Goal: Task Accomplishment & Management: Manage account settings

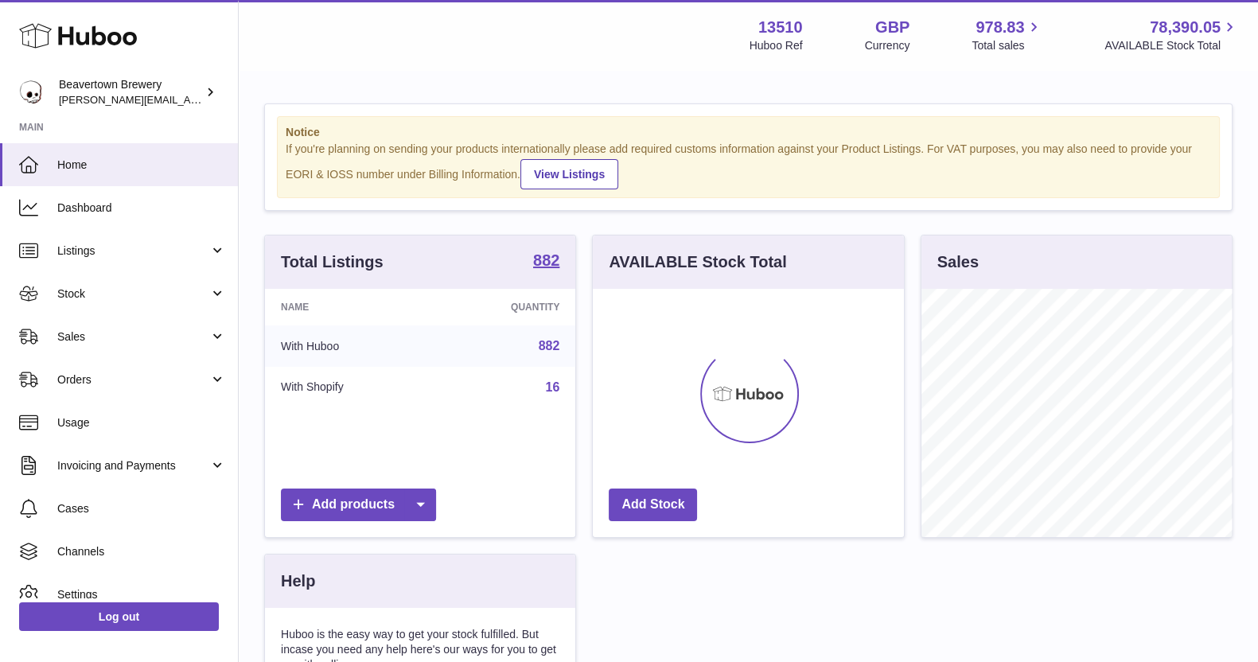
scroll to position [248, 310]
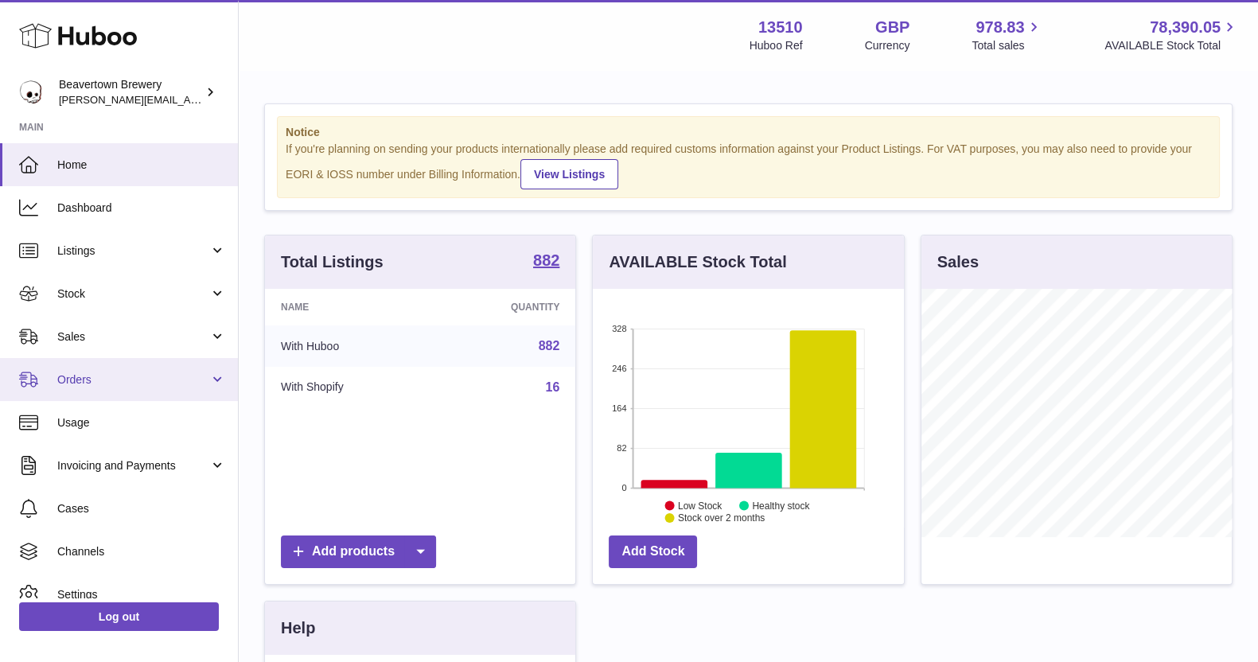
drag, startPoint x: 136, startPoint y: 374, endPoint x: 136, endPoint y: 400, distance: 25.5
click at [136, 374] on span "Orders" at bounding box center [133, 379] width 152 height 15
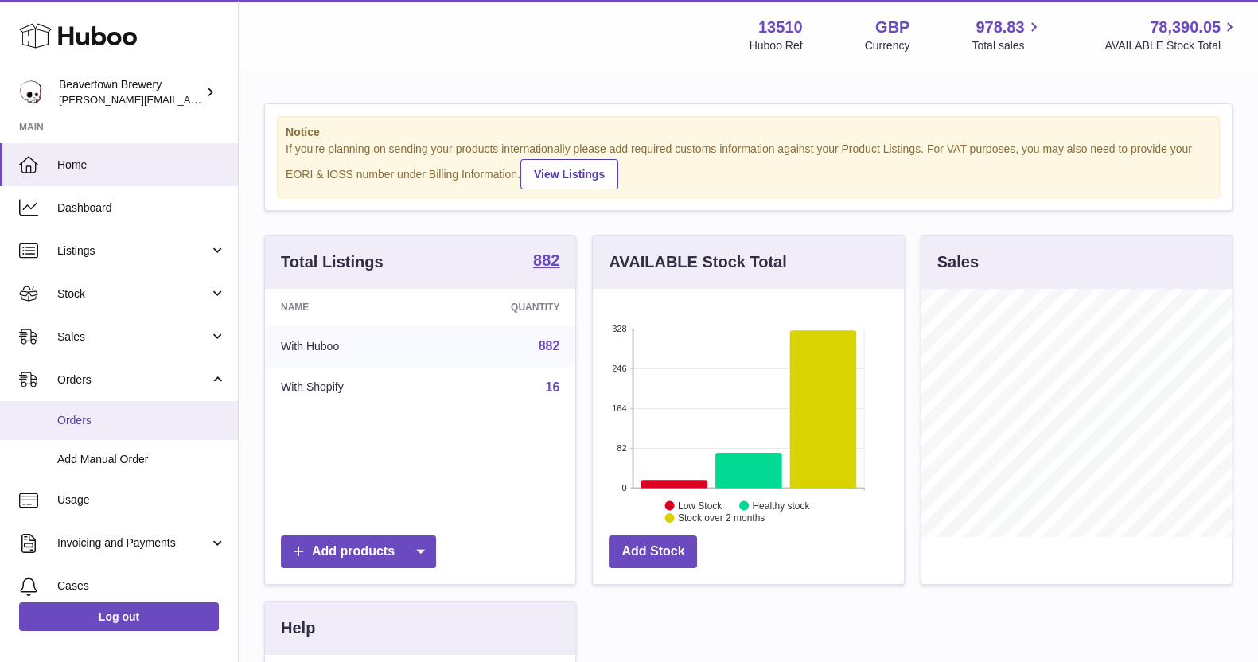
click at [137, 413] on span "Orders" at bounding box center [141, 420] width 169 height 15
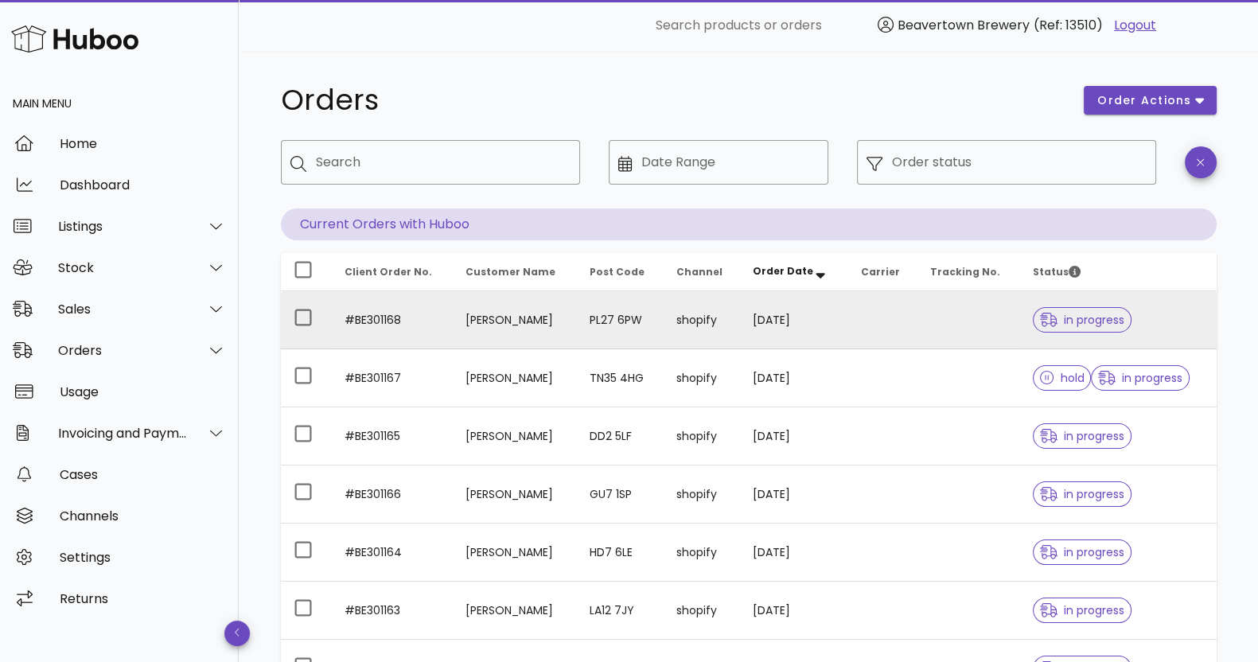
click at [490, 335] on td "[PERSON_NAME]" at bounding box center [515, 320] width 124 height 58
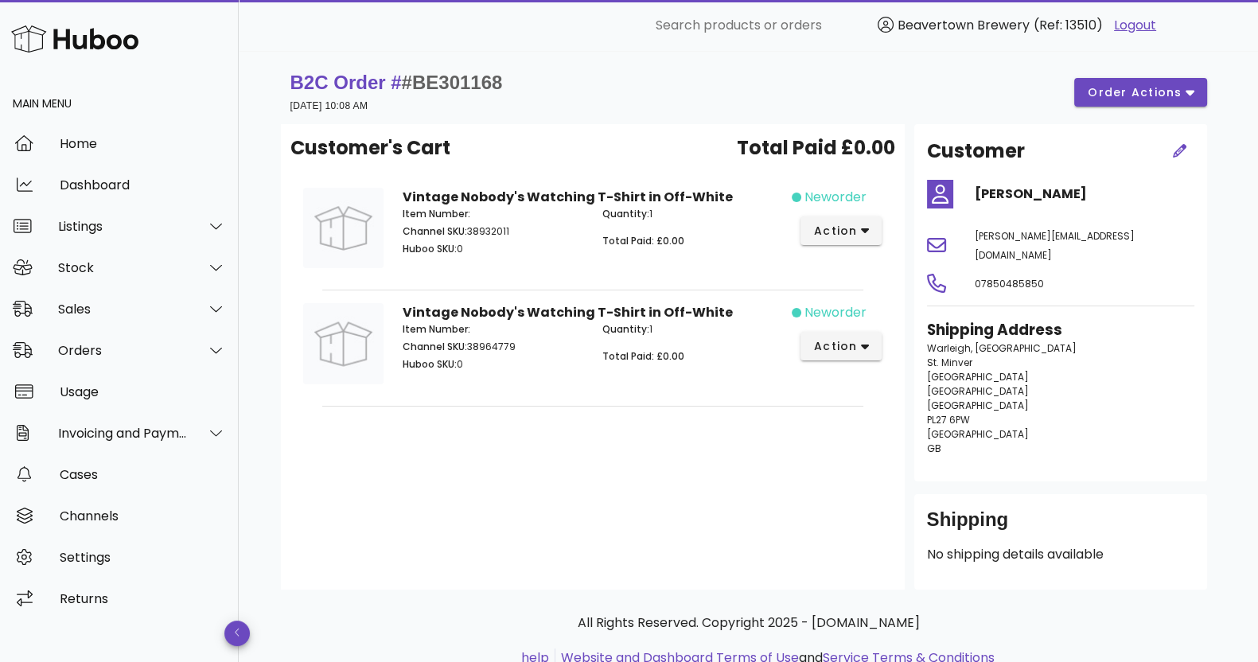
click at [1138, 75] on div "B2C Order # #BE301168 [DATE] 10:08 AM order actions" at bounding box center [748, 92] width 917 height 45
click at [1131, 95] on span "order actions" at bounding box center [1134, 92] width 95 height 17
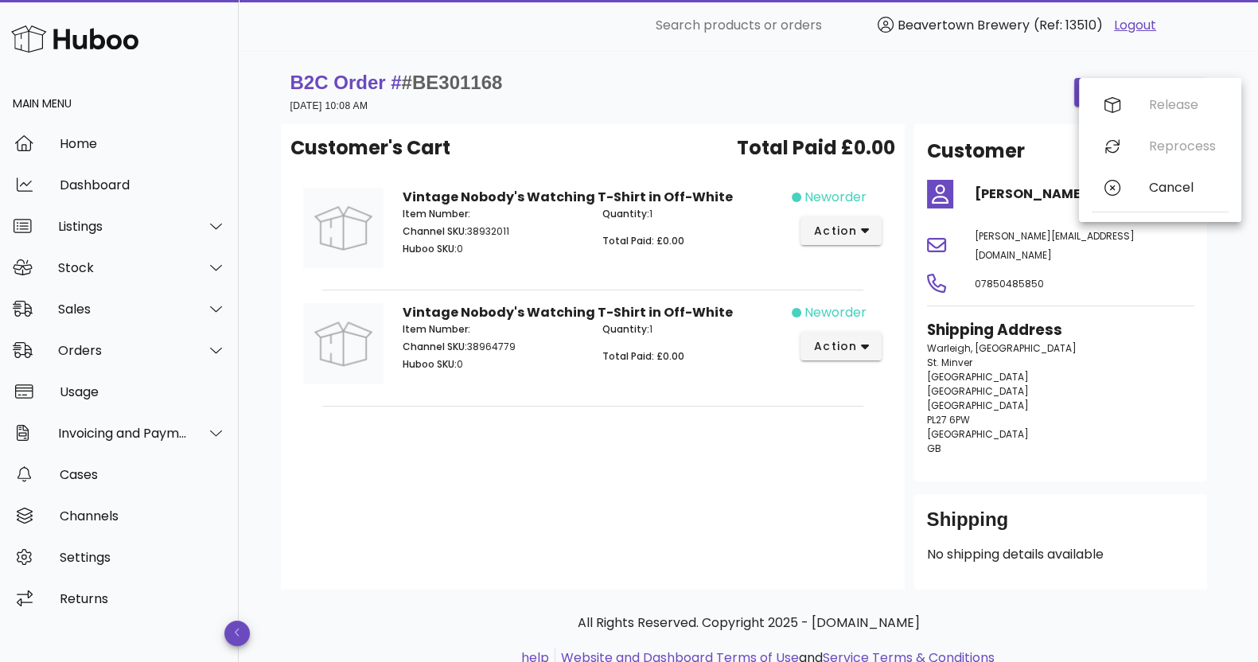
click at [899, 108] on div "B2C Order # #BE301168 [DATE] 10:08 AM order actions" at bounding box center [748, 92] width 917 height 45
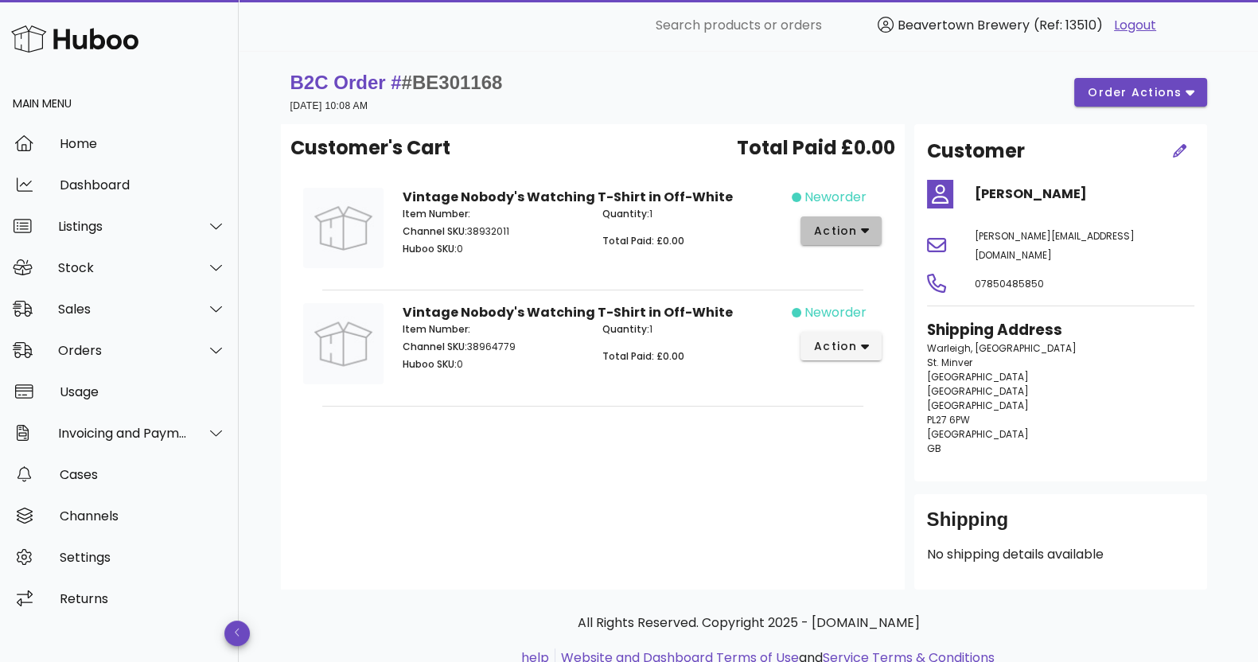
click at [834, 232] on span "action" at bounding box center [835, 231] width 45 height 17
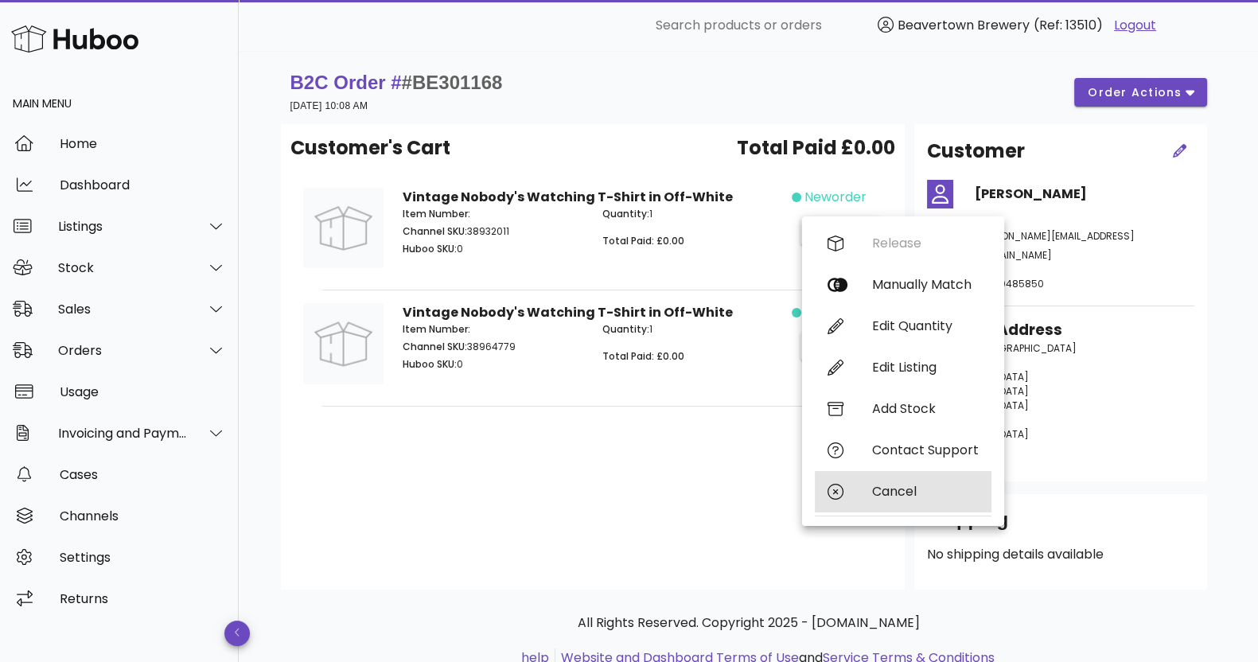
click at [898, 481] on div "Cancel" at bounding box center [903, 491] width 177 height 41
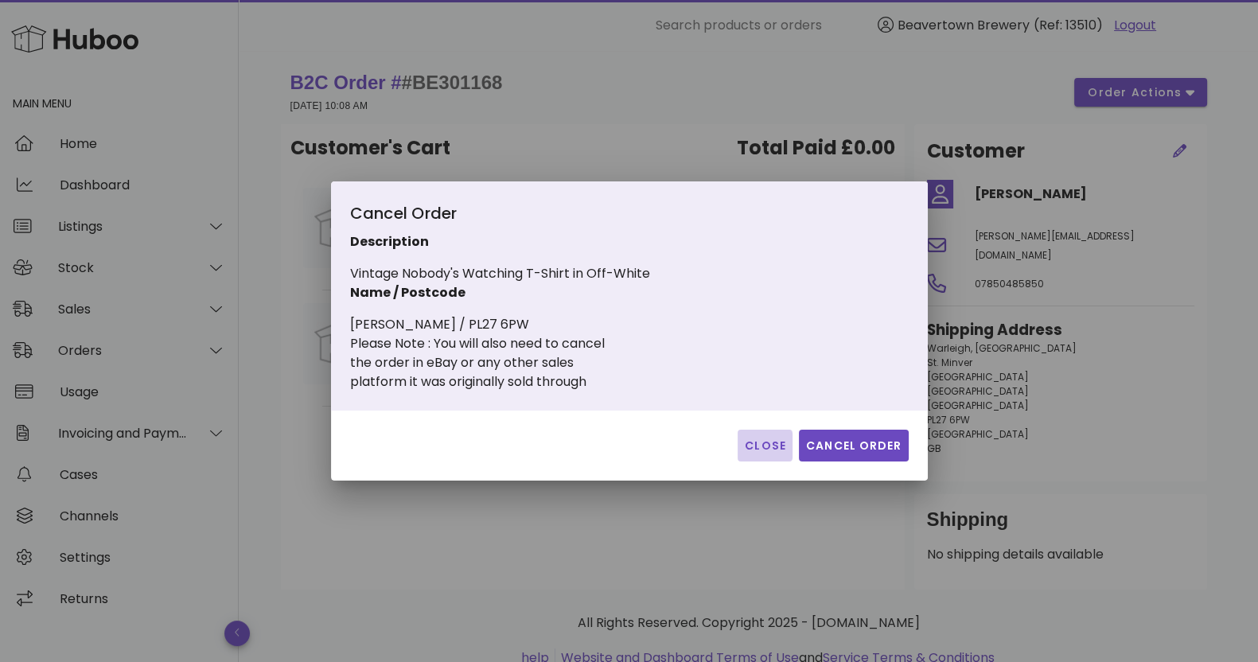
click at [747, 445] on span "Close" at bounding box center [765, 446] width 42 height 17
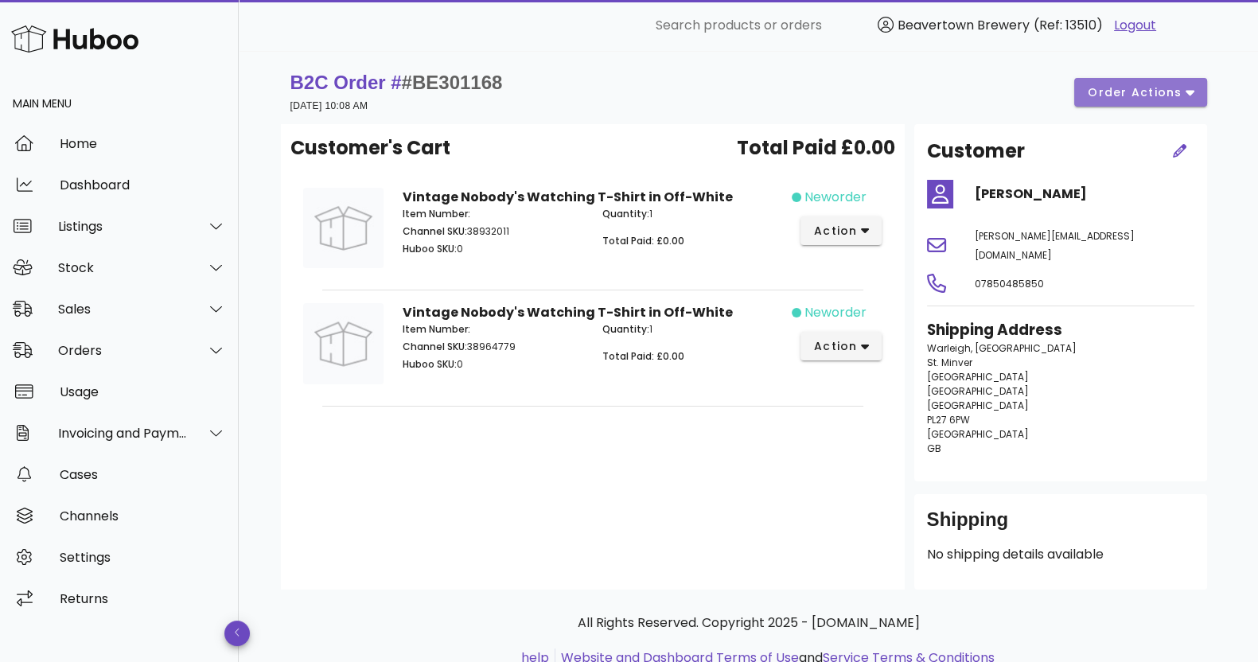
click at [1110, 84] on span "order actions" at bounding box center [1134, 92] width 95 height 17
click at [961, 77] on div "B2C Order # #BE301168 [DATE] 10:08 AM order actions" at bounding box center [748, 92] width 917 height 45
click at [812, 235] on button "action" at bounding box center [842, 230] width 82 height 29
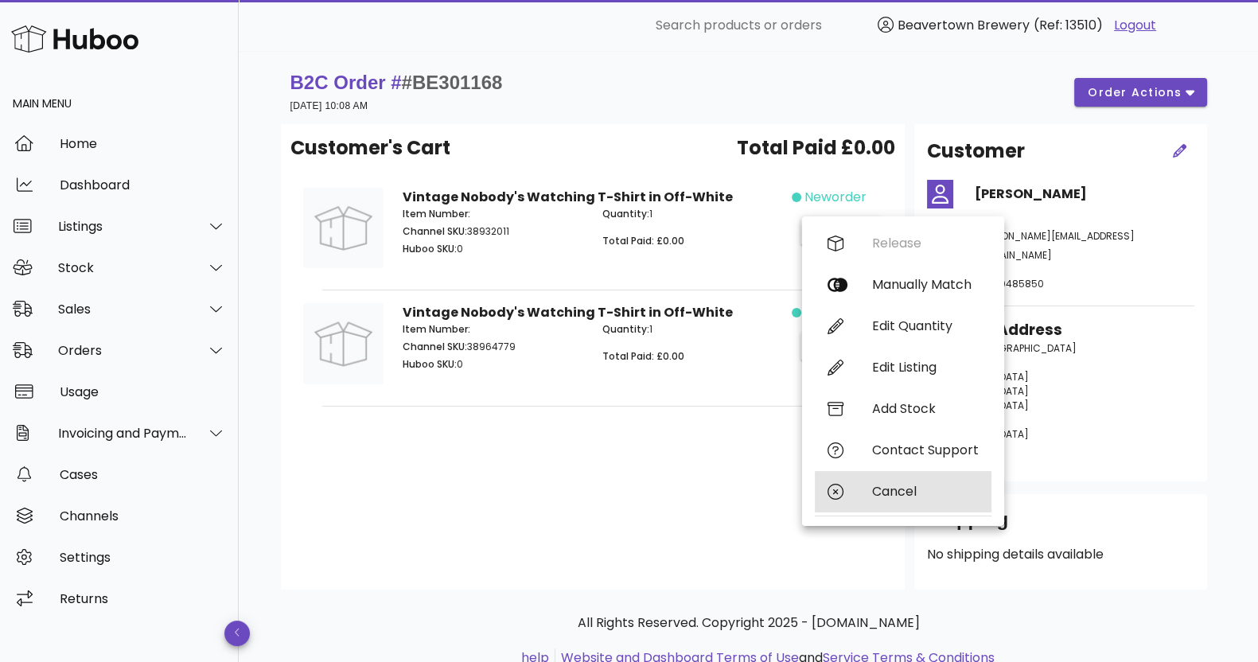
click at [875, 491] on div "Cancel" at bounding box center [925, 491] width 107 height 15
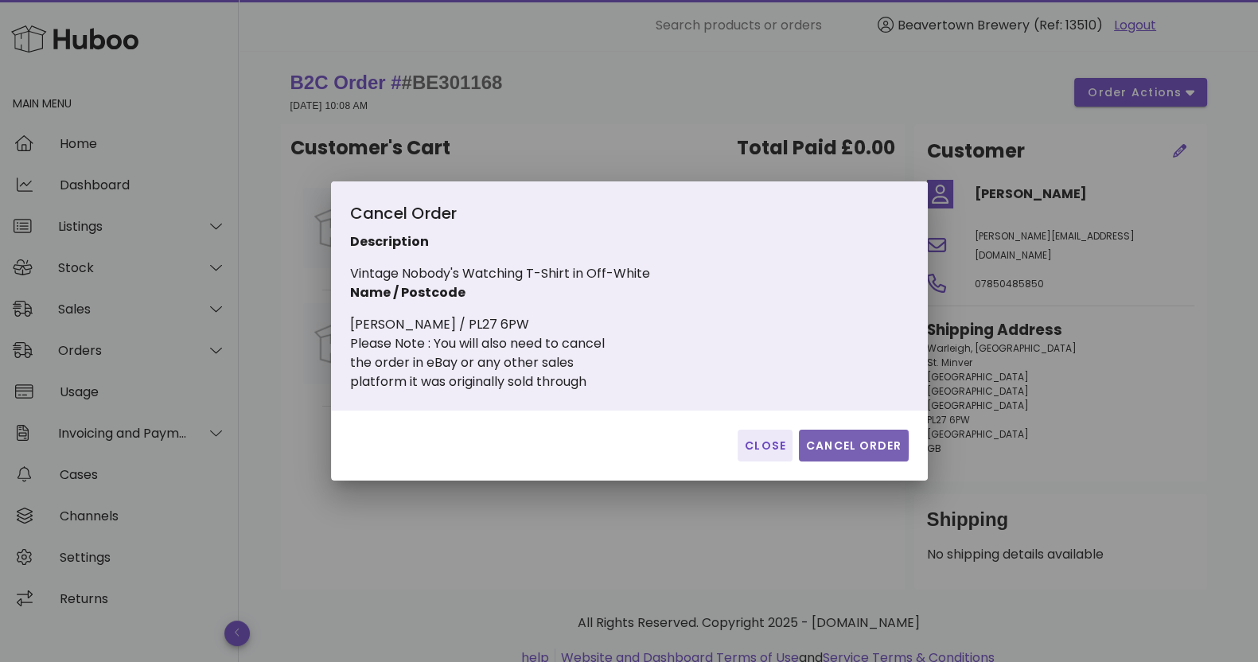
click at [863, 439] on span "Cancel Order" at bounding box center [853, 446] width 97 height 17
